Goal: Information Seeking & Learning: Learn about a topic

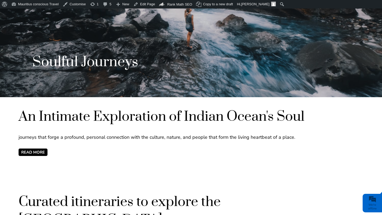
scroll to position [128, 0]
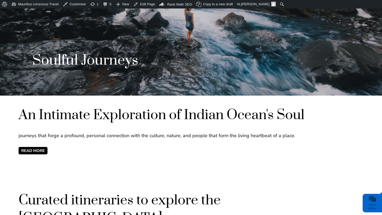
click at [40, 150] on span "READ MORE" at bounding box center [33, 150] width 29 height 7
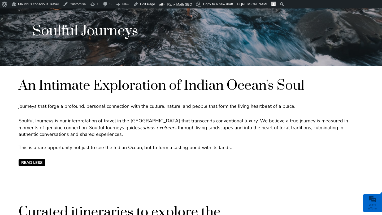
scroll to position [157, 0]
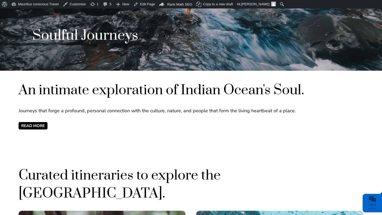
scroll to position [154, 0]
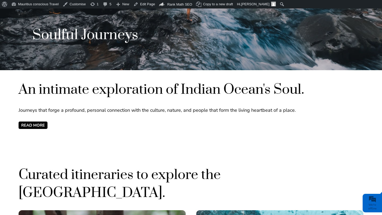
click at [45, 128] on span "READ MORE" at bounding box center [33, 125] width 29 height 7
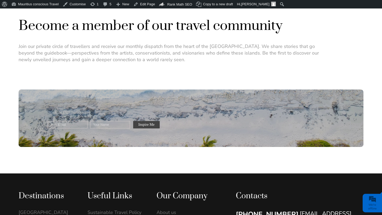
scroll to position [830, 0]
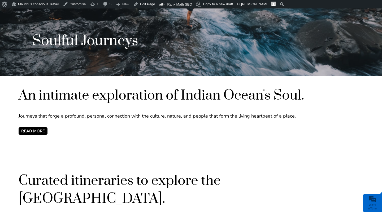
scroll to position [144, 0]
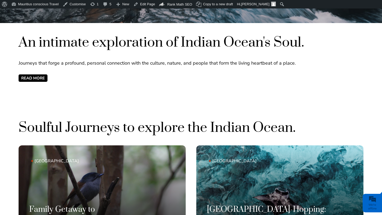
scroll to position [203, 0]
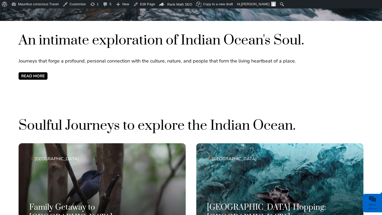
click at [41, 78] on span "READ MORE" at bounding box center [33, 75] width 29 height 7
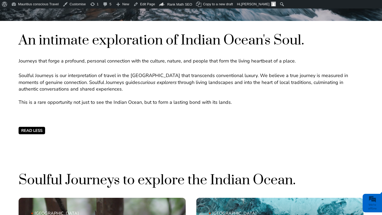
click at [41, 130] on span "Read Less" at bounding box center [32, 130] width 27 height 7
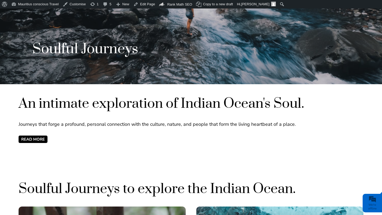
scroll to position [136, 0]
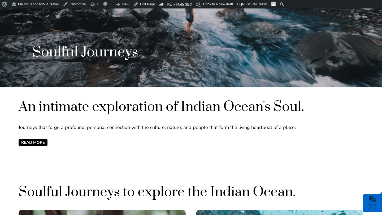
click at [47, 141] on span "Read More" at bounding box center [33, 142] width 29 height 7
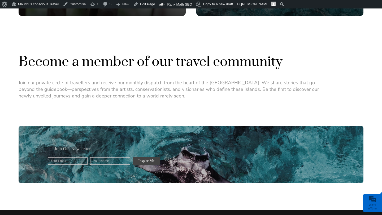
scroll to position [463, 0]
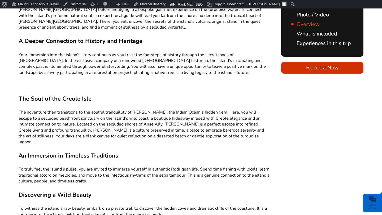
scroll to position [464, 0]
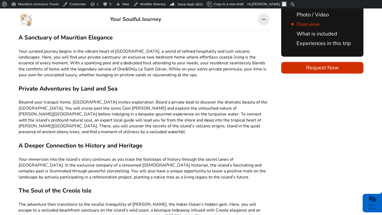
scroll to position [349, 0]
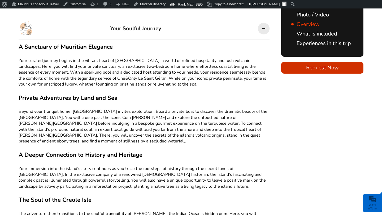
click at [261, 28] on div at bounding box center [264, 29] width 12 height 12
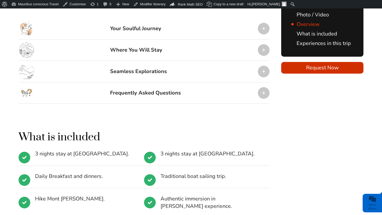
click at [265, 50] on div at bounding box center [264, 50] width 12 height 12
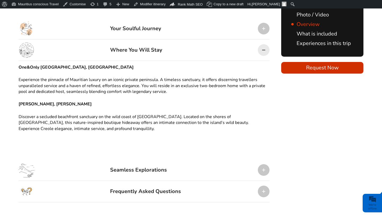
click at [265, 50] on div at bounding box center [264, 50] width 12 height 12
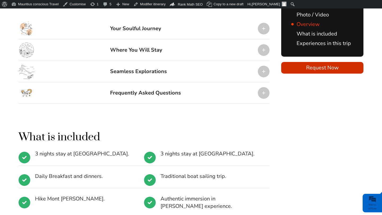
click at [263, 49] on div at bounding box center [264, 50] width 12 height 12
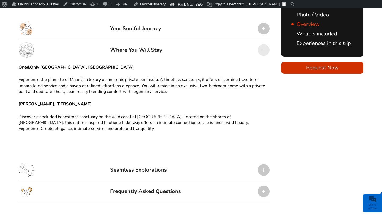
click at [263, 49] on div at bounding box center [264, 50] width 12 height 12
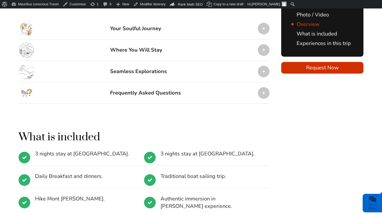
click at [263, 75] on div at bounding box center [264, 72] width 12 height 12
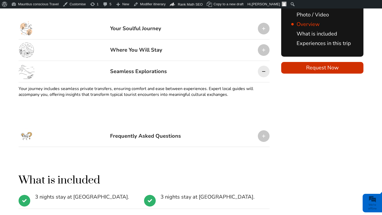
click at [263, 75] on div at bounding box center [264, 72] width 12 height 12
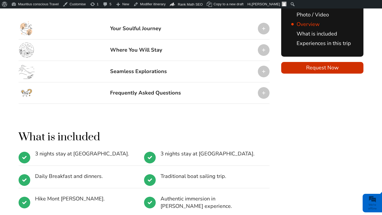
click at [259, 95] on div at bounding box center [264, 93] width 12 height 12
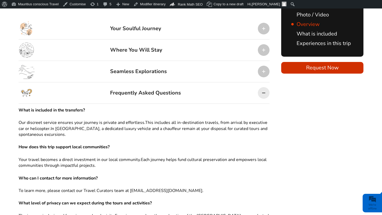
click at [259, 95] on div at bounding box center [264, 93] width 12 height 12
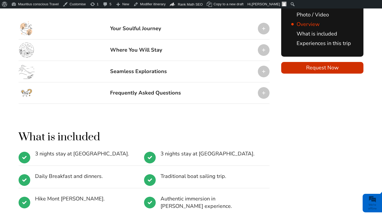
click at [259, 95] on div at bounding box center [264, 93] width 12 height 12
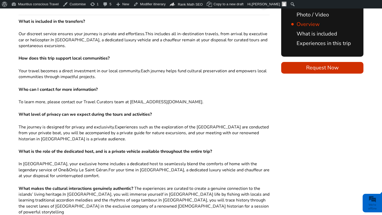
scroll to position [435, 0]
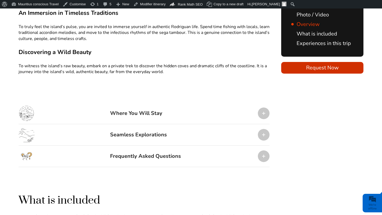
scroll to position [589, 0]
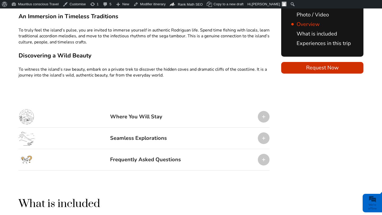
click at [260, 153] on div "Frequently Asked Questions" at bounding box center [144, 159] width 251 height 21
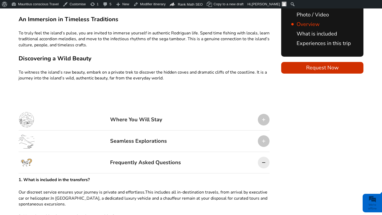
scroll to position [586, 0]
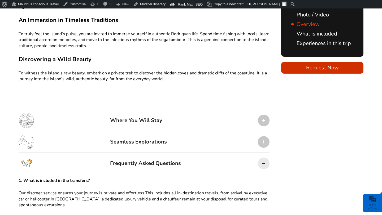
click at [261, 158] on div at bounding box center [264, 164] width 12 height 12
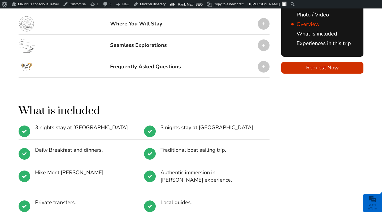
scroll to position [682, 0]
